Goal: Information Seeking & Learning: Find specific fact

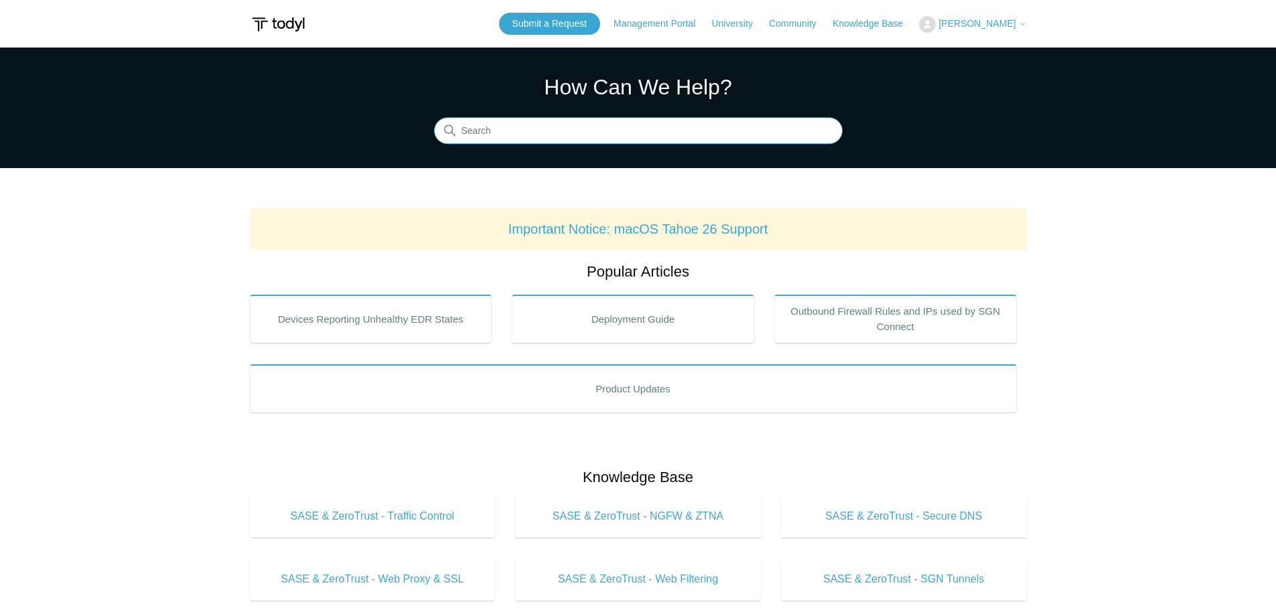
click at [605, 123] on input "Search" at bounding box center [638, 131] width 408 height 27
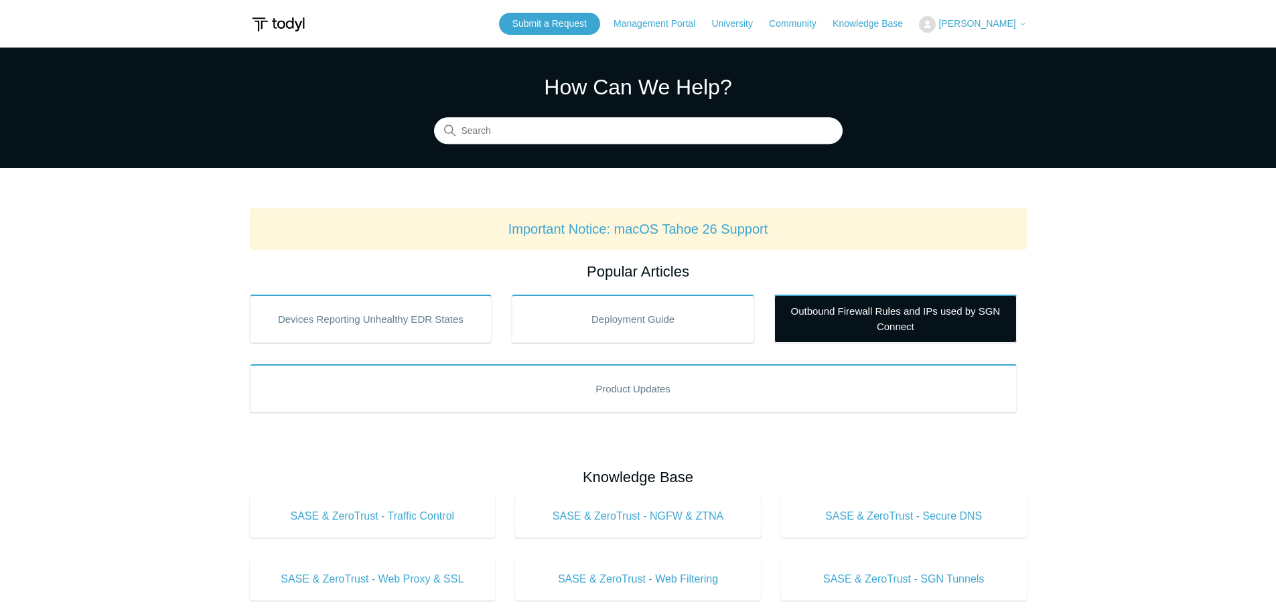
click at [900, 331] on link "Outbound Firewall Rules and IPs used by SGN Connect" at bounding box center [895, 319] width 242 height 48
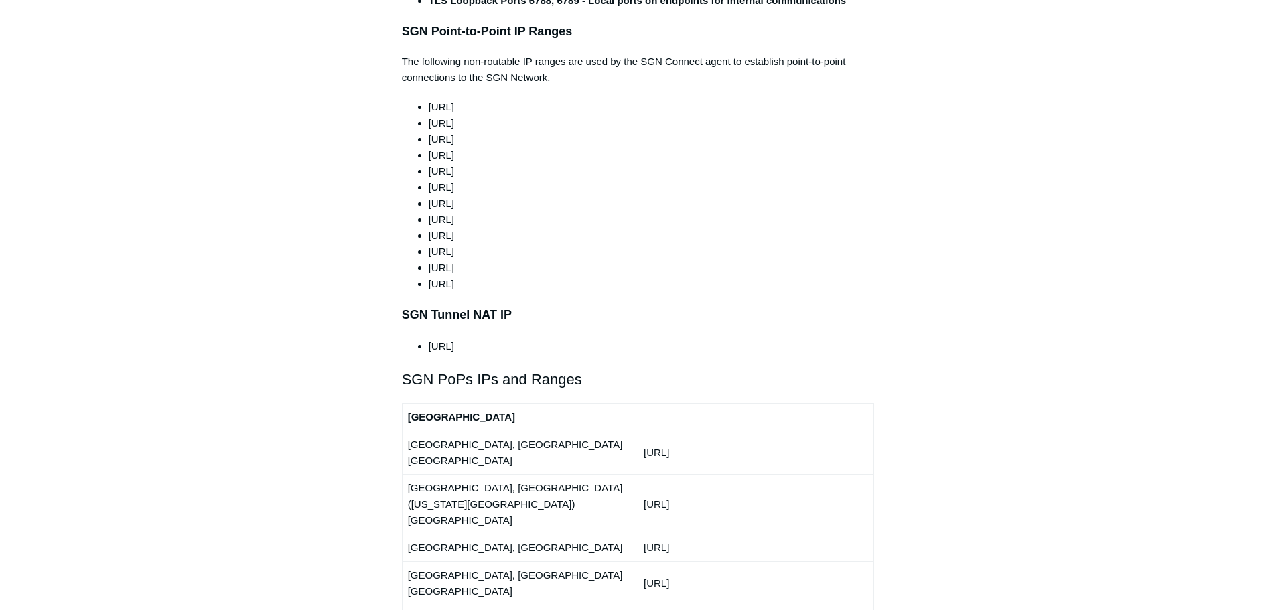
scroll to position [1205, 0]
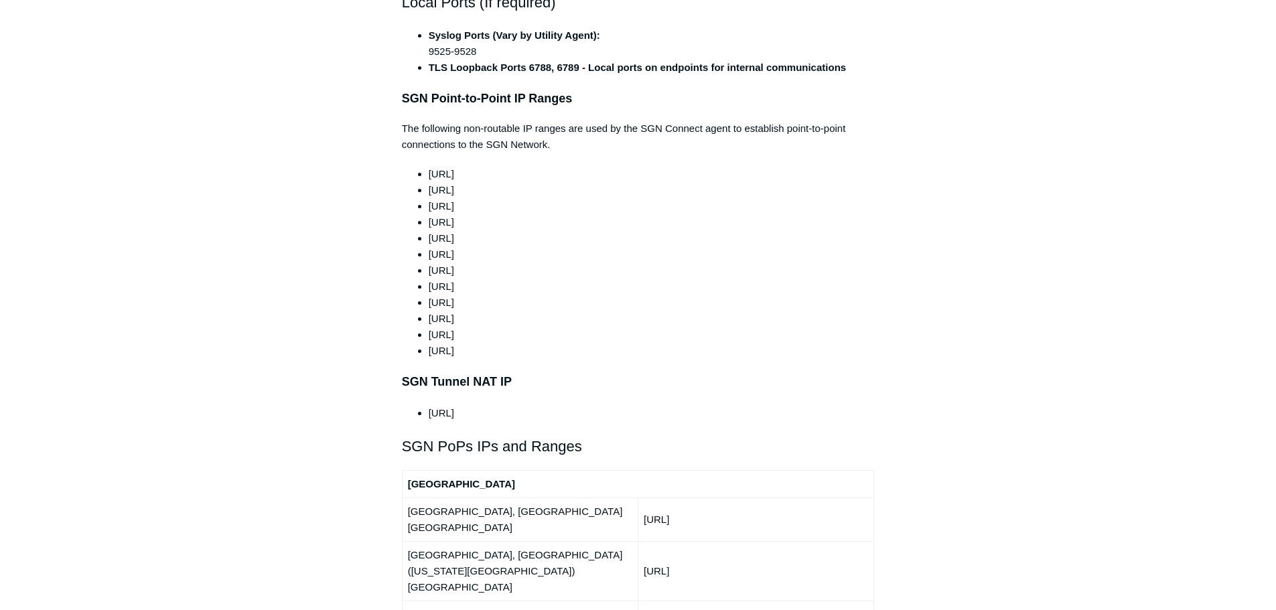
drag, startPoint x: 497, startPoint y: 323, endPoint x: 414, endPoint y: 145, distance: 197.1
click at [414, 145] on div "This article outlines the ports, protocols, and IP ranges used by the SGN. The …" at bounding box center [638, 511] width 473 height 2938
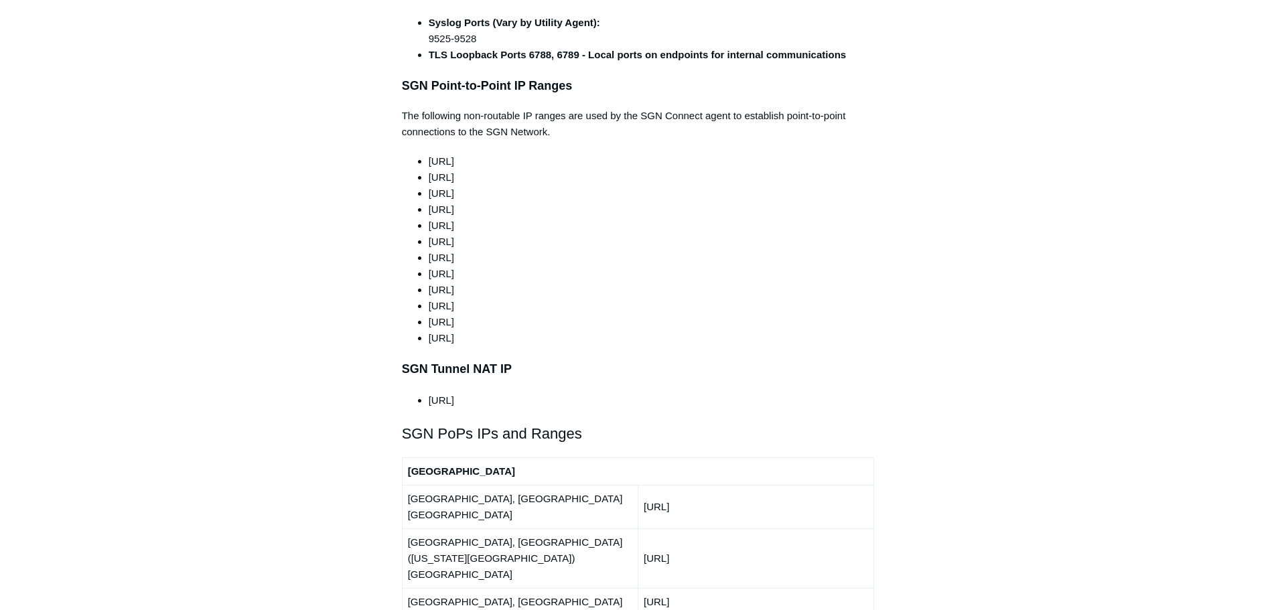
scroll to position [1138, 0]
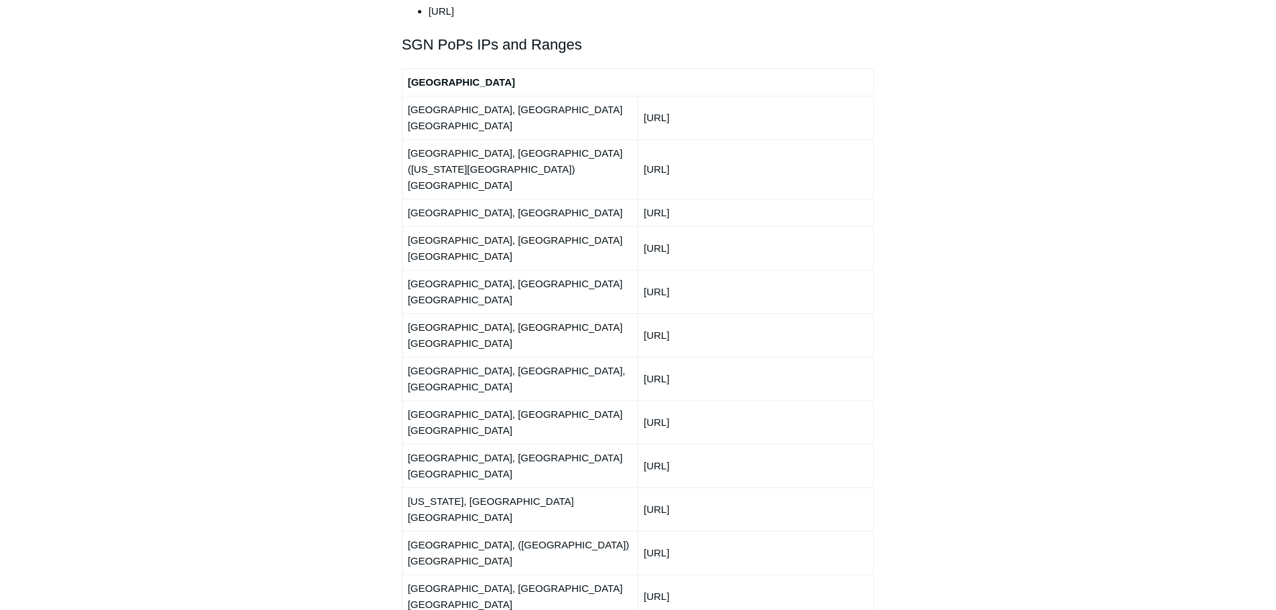
scroll to position [1540, 0]
